Goal: Task Accomplishment & Management: Complete application form

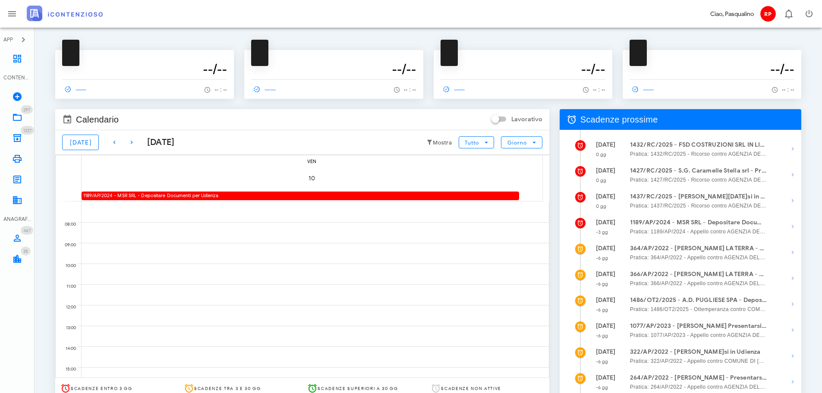
click at [288, 195] on div "1189/AP/2024 - MSR SRL - Depositare Documenti per Udienza" at bounding box center [300, 196] width 437 height 8
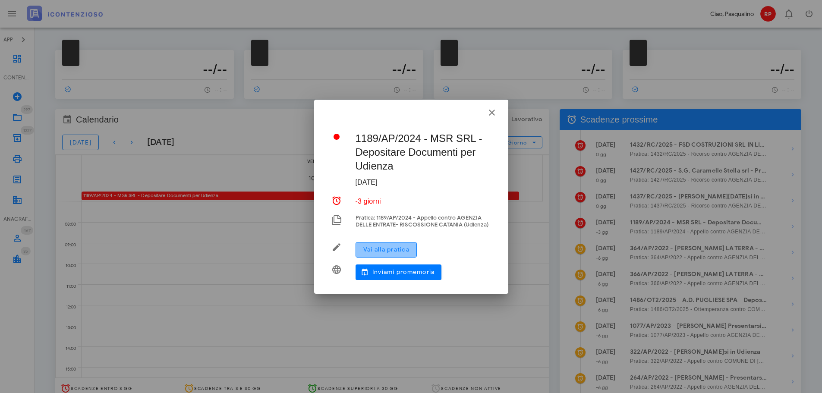
click at [371, 247] on span "Vai alla pratica" at bounding box center [386, 249] width 47 height 7
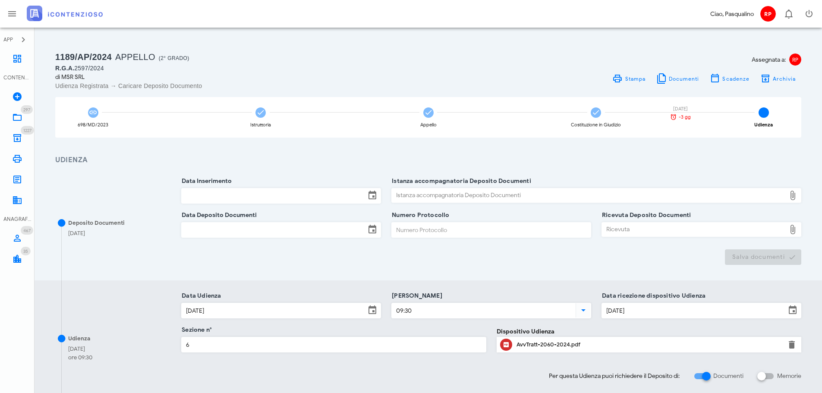
click at [277, 199] on input "Data Inserimento" at bounding box center [274, 196] width 184 height 15
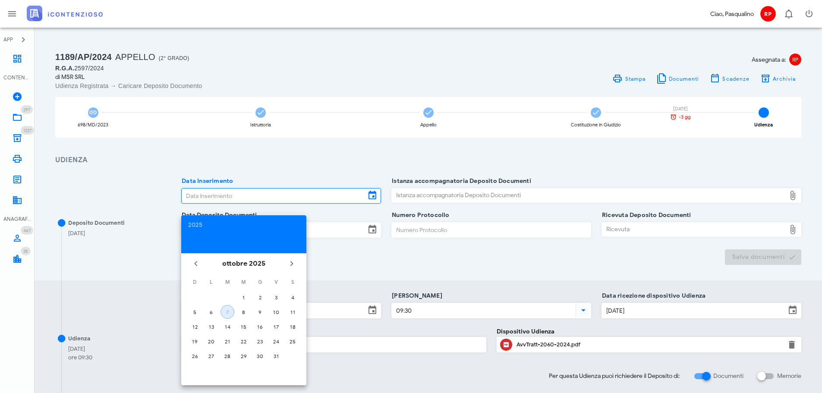
click at [224, 314] on div "7" at bounding box center [227, 312] width 13 height 6
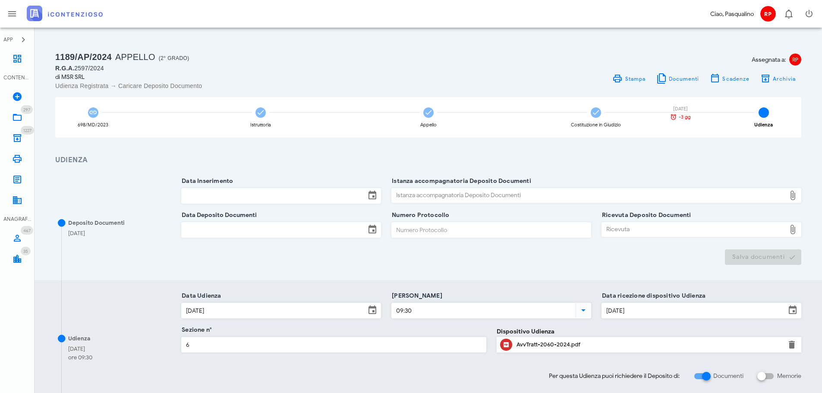
type input "07/10/2025"
click at [404, 195] on div "Istanza accompagnatoria Deposito Documenti" at bounding box center [589, 196] width 394 height 14
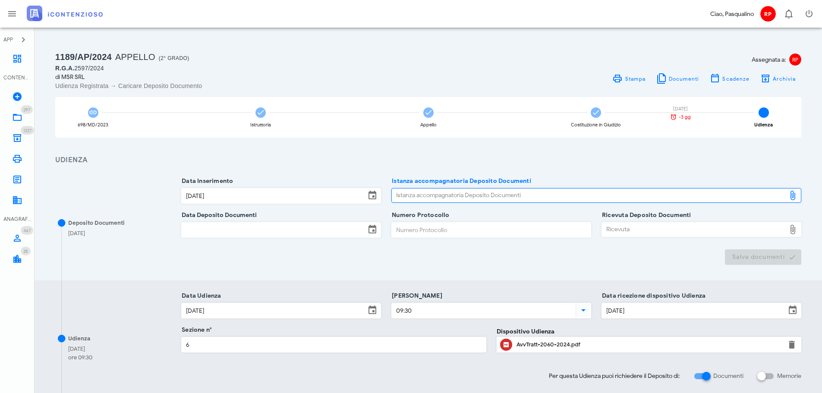
type input "C:\fakepath\Memoria - MSR SRL RGA 2597 2024.pdf"
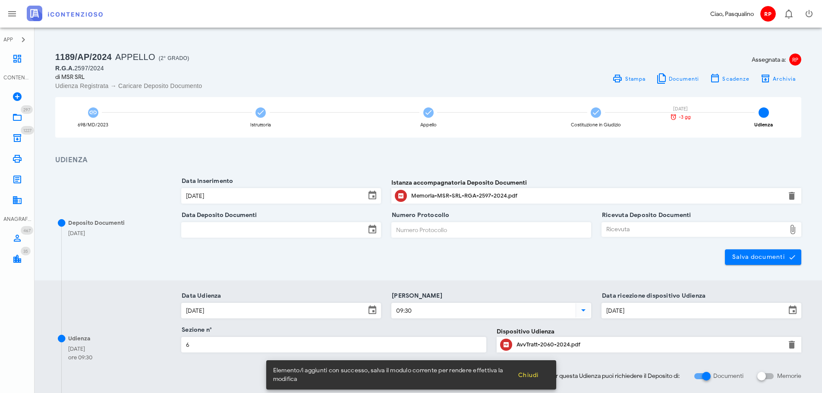
click at [203, 227] on input "Data Deposito Documenti" at bounding box center [274, 230] width 184 height 15
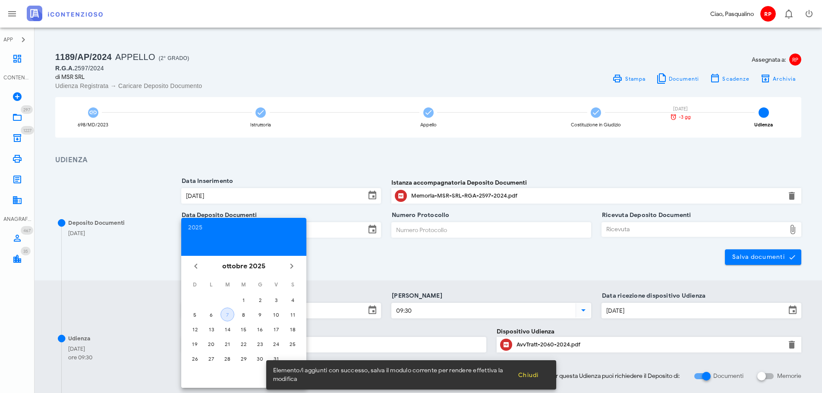
click at [230, 317] on div "7" at bounding box center [227, 315] width 13 height 6
type input "07/10/2025"
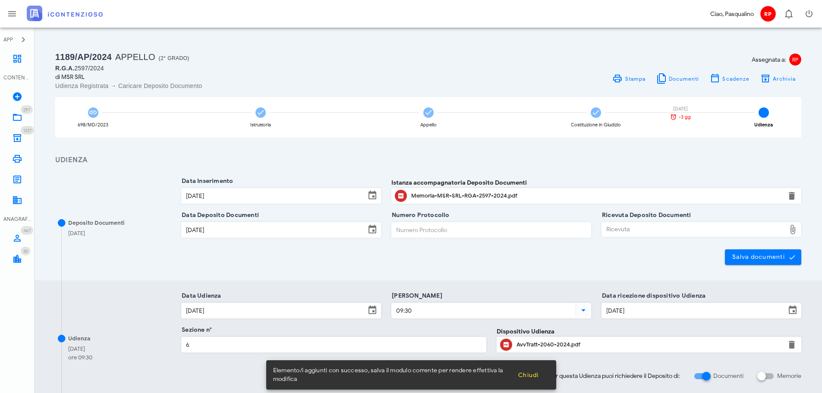
click at [411, 235] on input "Numero Protocollo" at bounding box center [491, 230] width 199 height 15
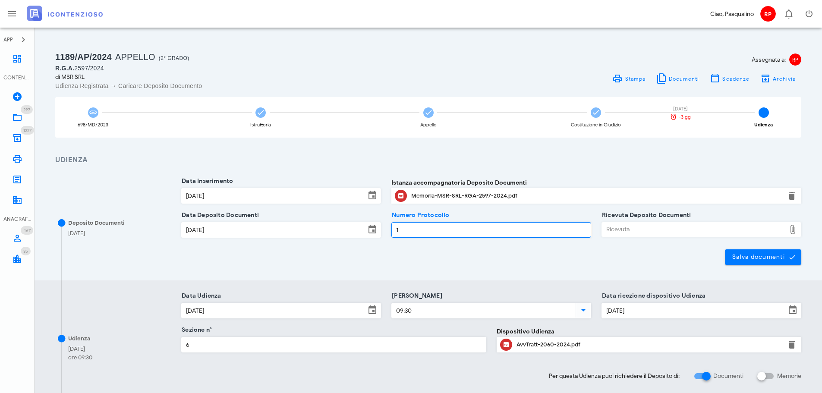
type input "1"
click at [626, 232] on div "Ricevuta" at bounding box center [694, 230] width 184 height 14
type input "C:\fakepath\NIR_D-3710080-2025.pdf"
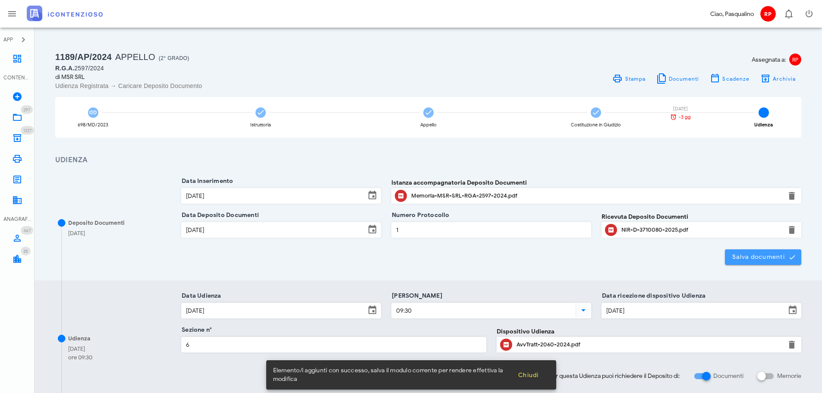
click at [746, 260] on span "Salva documenti" at bounding box center [763, 257] width 63 height 8
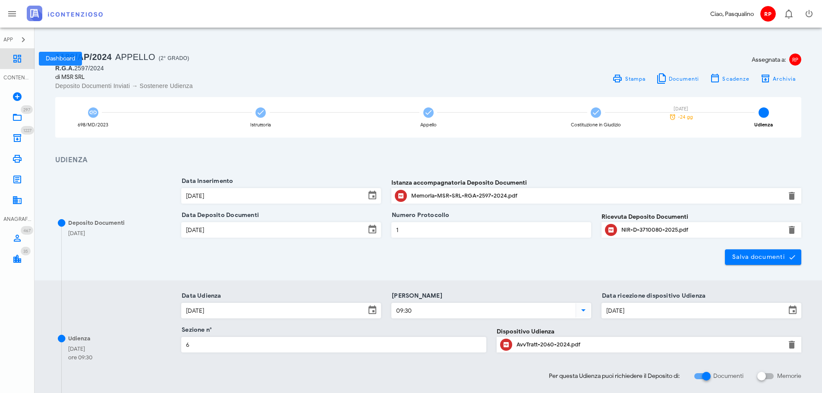
click at [30, 61] on link "Dashboard" at bounding box center [17, 58] width 35 height 21
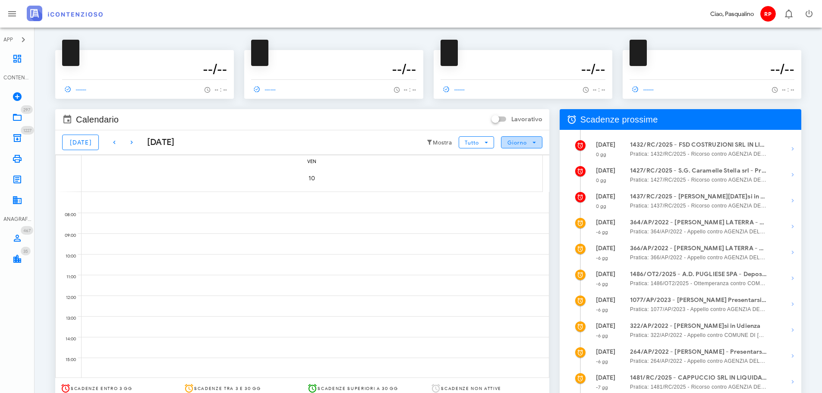
click at [523, 144] on span "Giorno" at bounding box center [517, 142] width 20 height 6
click at [518, 199] on div "Mese" at bounding box center [521, 194] width 41 height 17
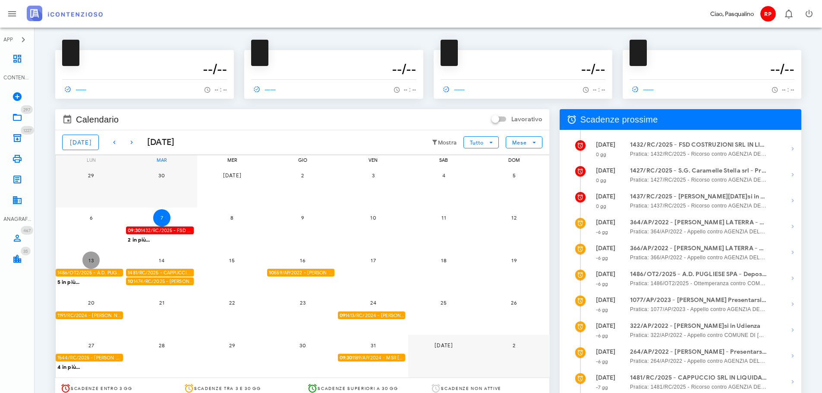
click at [97, 262] on span "13" at bounding box center [90, 260] width 17 height 6
